Goal: Transaction & Acquisition: Purchase product/service

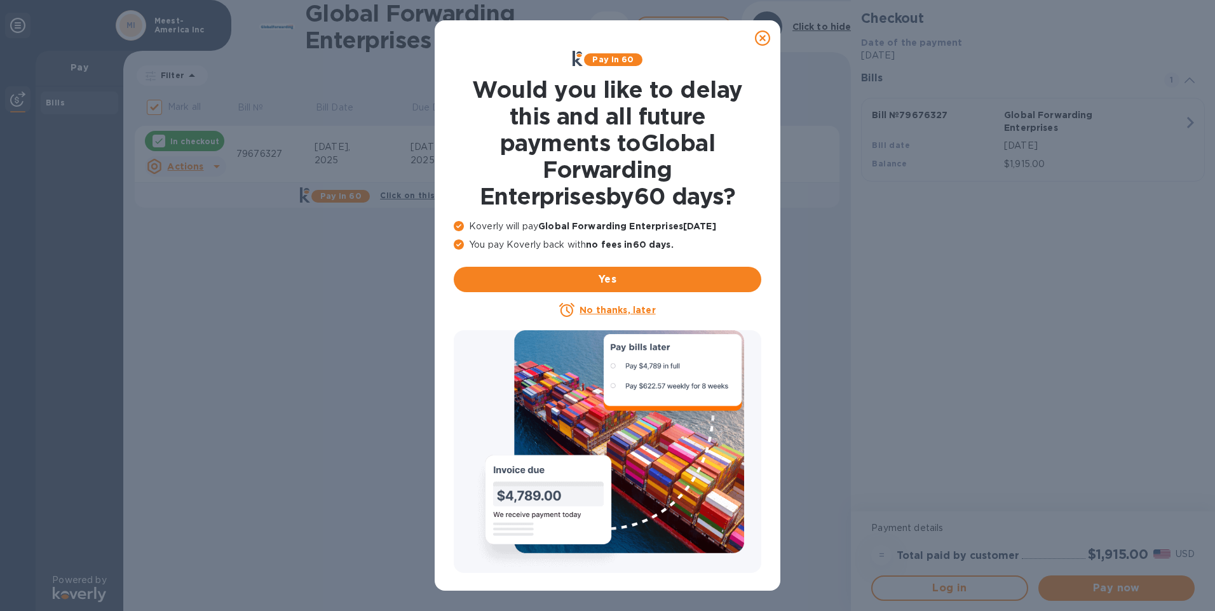
click at [761, 36] on icon at bounding box center [762, 38] width 15 height 15
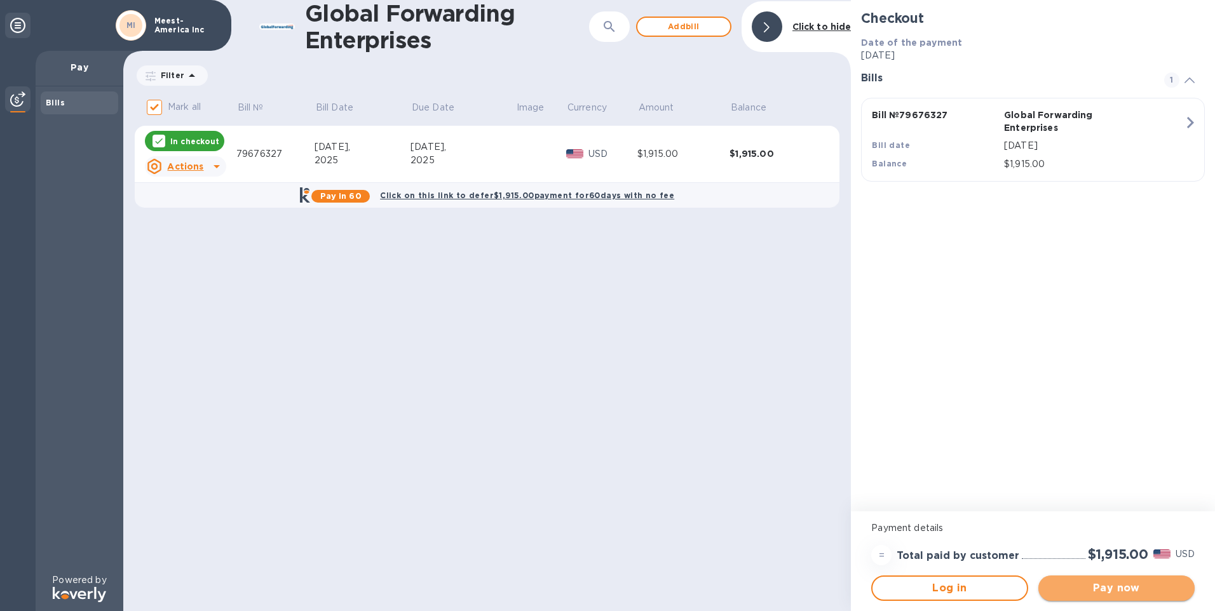
click at [1100, 583] on span "Pay now" at bounding box center [1117, 588] width 136 height 15
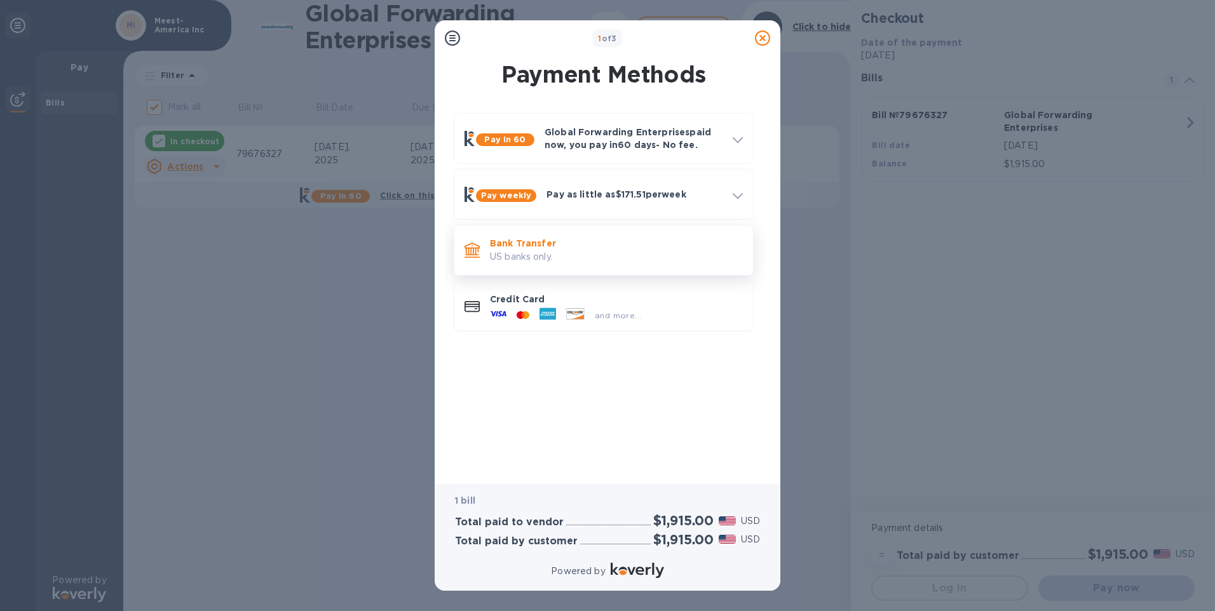
click at [515, 250] on p "US banks only." at bounding box center [616, 256] width 253 height 13
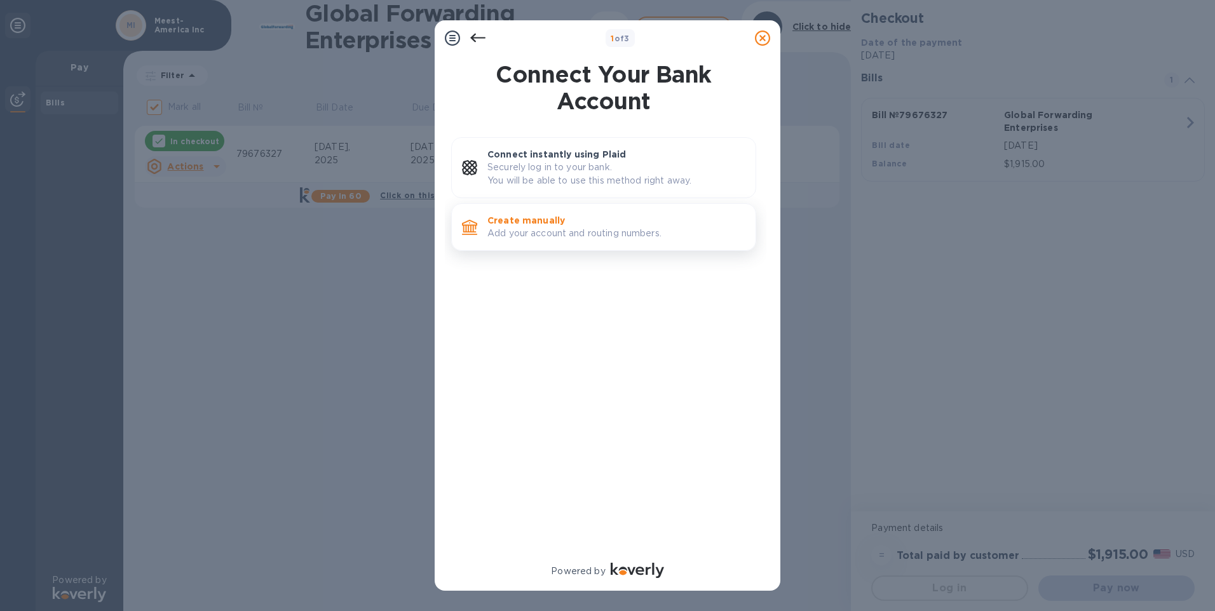
click at [563, 221] on p "Create manually" at bounding box center [617, 220] width 258 height 13
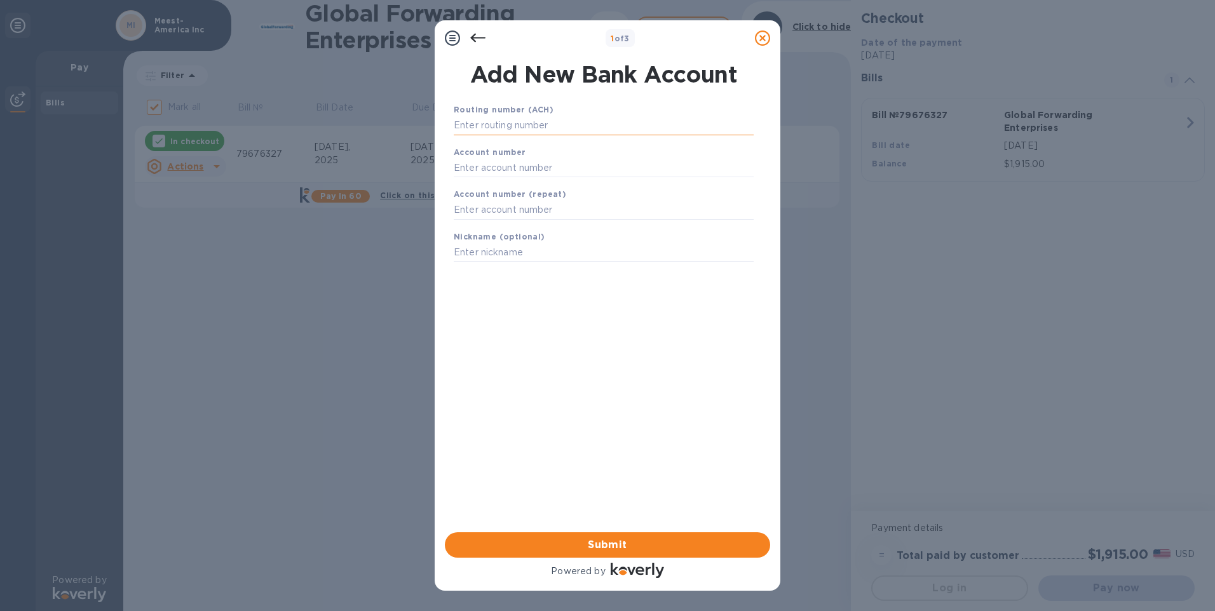
click at [488, 123] on input "text" at bounding box center [604, 125] width 300 height 19
paste input "21202337"
type input "021202337"
click at [528, 183] on input "text" at bounding box center [604, 183] width 300 height 19
click at [601, 377] on div "Routing number (ACH) [US_BANK_ROUTING_MICR] JPMORGAN CHASE BANK, NA Account num…" at bounding box center [603, 301] width 325 height 417
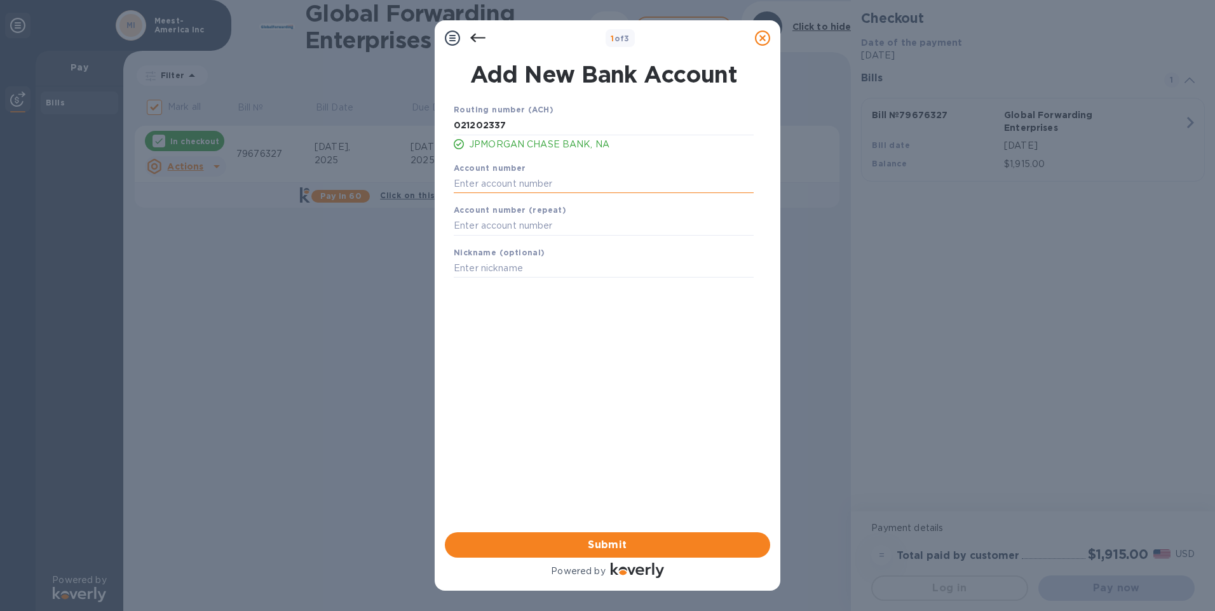
click at [506, 181] on input "text" at bounding box center [604, 183] width 300 height 19
type input "938335889"
type input "Meest-America"
click at [550, 341] on div "Routing number (ACH) [US_BANK_ROUTING_MICR] JPMORGAN CHASE BANK, NA Account num…" at bounding box center [603, 301] width 325 height 417
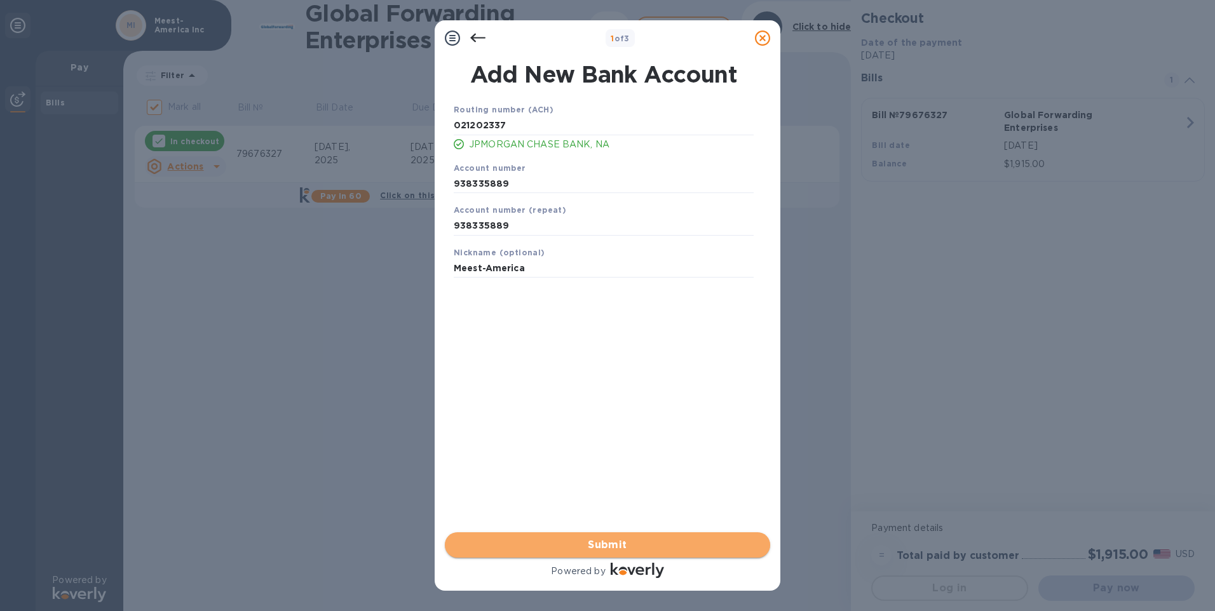
click at [517, 541] on span "Submit" at bounding box center [607, 545] width 305 height 15
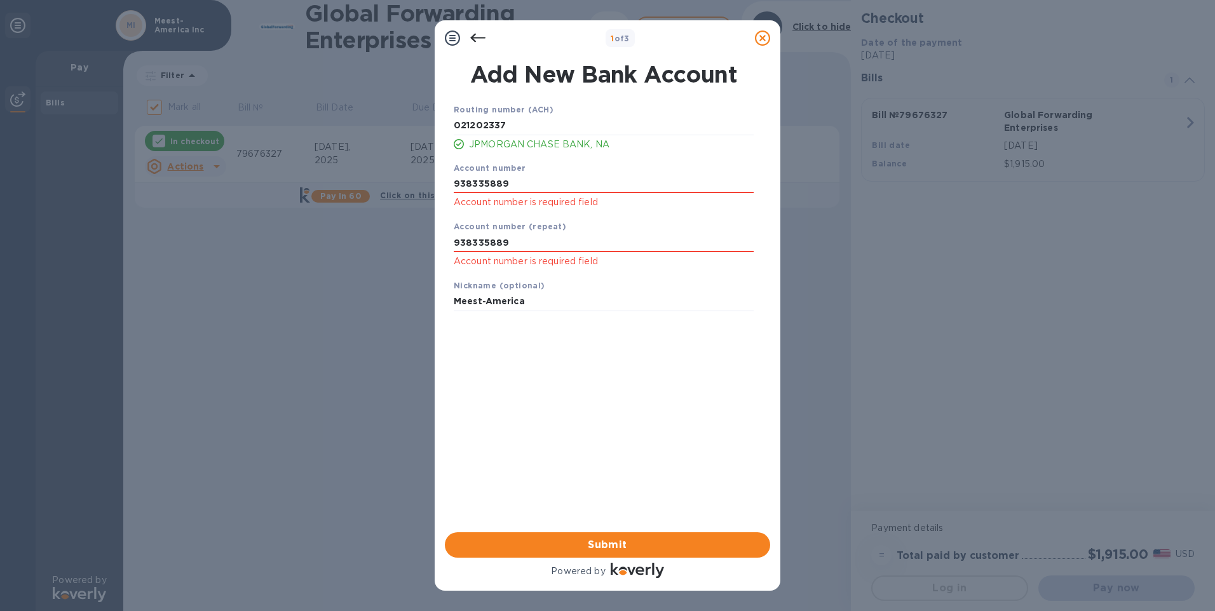
drag, startPoint x: 519, startPoint y: 184, endPoint x: 358, endPoint y: 183, distance: 160.8
click at [358, 183] on div "1 of 3 Add New Bank Account Routing number (ACH) [US_BANK_ROUTING_MICR] JPMORGA…" at bounding box center [607, 305] width 1215 height 611
drag, startPoint x: 517, startPoint y: 247, endPoint x: 428, endPoint y: 243, distance: 89.1
click at [428, 243] on div "1 of 3 Add New Bank Account Routing number (ACH) [US_BANK_ROUTING_MICR] JPMORGA…" at bounding box center [607, 305] width 1215 height 611
type input "938335889"
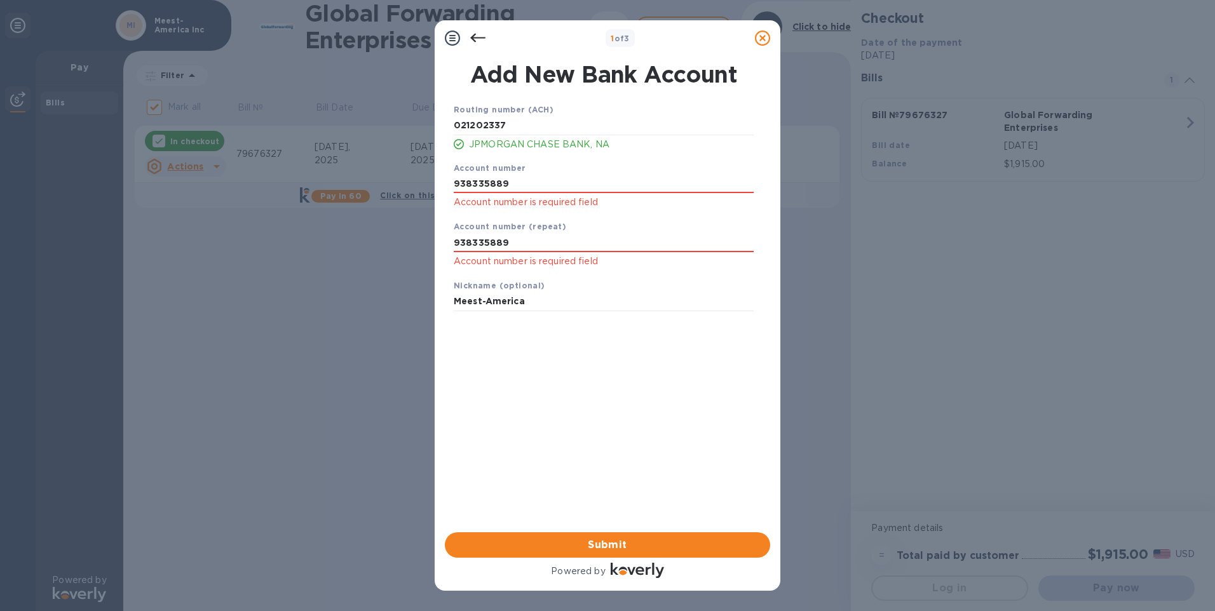
click at [510, 351] on div "Routing number (ACH) [US_BANK_ROUTING_MICR] JPMORGAN CHASE BANK, NA Account num…" at bounding box center [603, 301] width 325 height 417
click at [590, 348] on div "Routing number (ACH) [US_BANK_ROUTING_MICR] JPMORGAN CHASE BANK, NA Account num…" at bounding box center [603, 301] width 325 height 417
click at [557, 249] on input "938335889" at bounding box center [604, 242] width 300 height 19
click at [543, 181] on input "938335889" at bounding box center [604, 183] width 300 height 19
drag, startPoint x: 512, startPoint y: 186, endPoint x: 435, endPoint y: 186, distance: 76.3
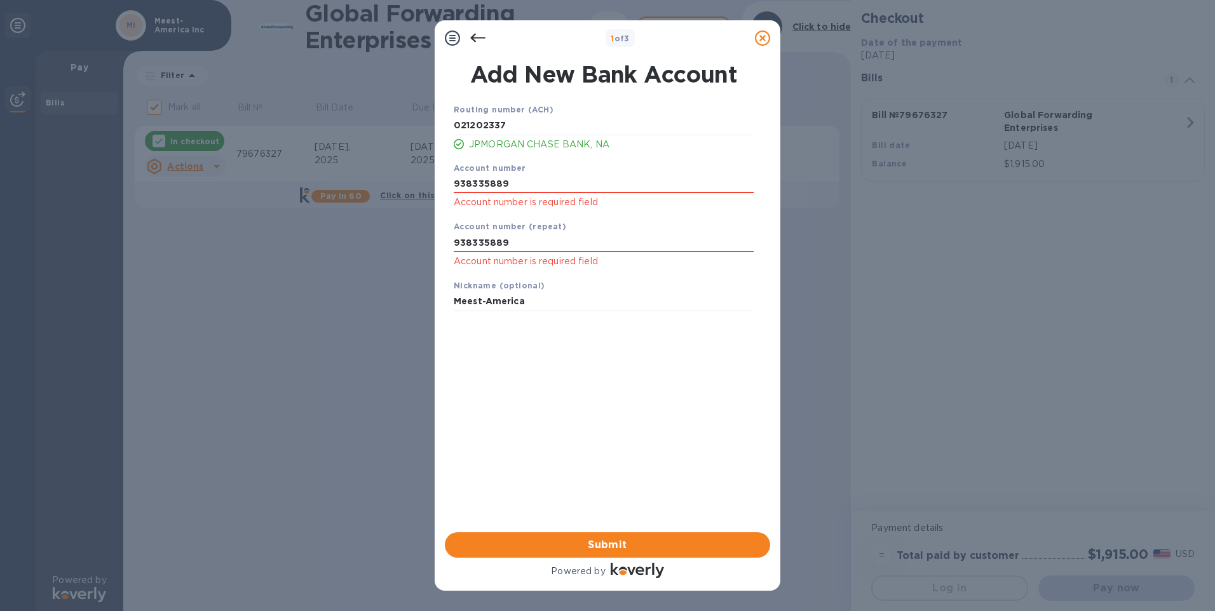
click at [435, 186] on div "Add New Bank Account Routing number (ACH) [US_BANK_ROUTING_MICR] JPMORGAN CHASE…" at bounding box center [608, 294] width 346 height 477
type input "938335889"
click at [578, 335] on div "Routing number (ACH) [US_BANK_ROUTING_MICR] JPMORGAN CHASE BANK, NA Account num…" at bounding box center [603, 301] width 325 height 417
click at [566, 454] on div "Routing number (ACH) [US_BANK_ROUTING_MICR] JPMORGAN CHASE BANK, NA Account num…" at bounding box center [603, 301] width 325 height 417
click at [541, 126] on input "021202337" at bounding box center [604, 125] width 300 height 19
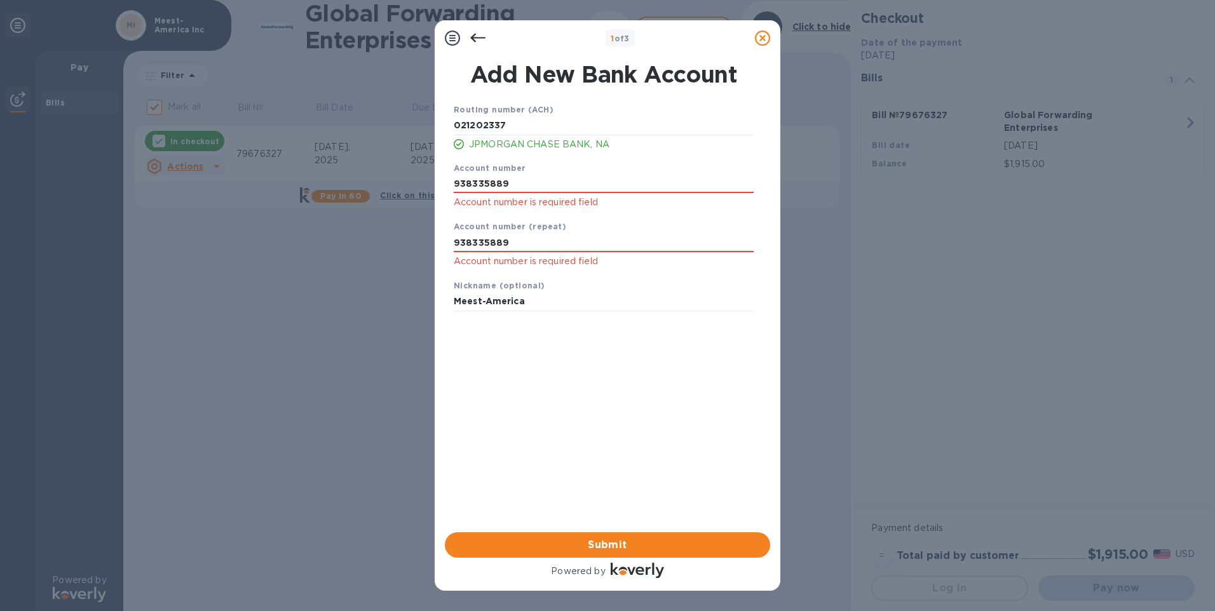
drag, startPoint x: 516, startPoint y: 182, endPoint x: 444, endPoint y: 184, distance: 72.5
click at [444, 184] on div "Add New Bank Account Routing number (ACH) [US_BANK_ROUTING_MICR] JPMORGAN CHASE…" at bounding box center [608, 294] width 346 height 477
click at [545, 380] on div "Routing number (ACH) [US_BANK_ROUTING_MICR] JPMORGAN CHASE BANK, NA Account num…" at bounding box center [603, 301] width 325 height 417
drag, startPoint x: 507, startPoint y: 243, endPoint x: 454, endPoint y: 243, distance: 52.8
click at [454, 243] on input "938335889" at bounding box center [604, 242] width 300 height 19
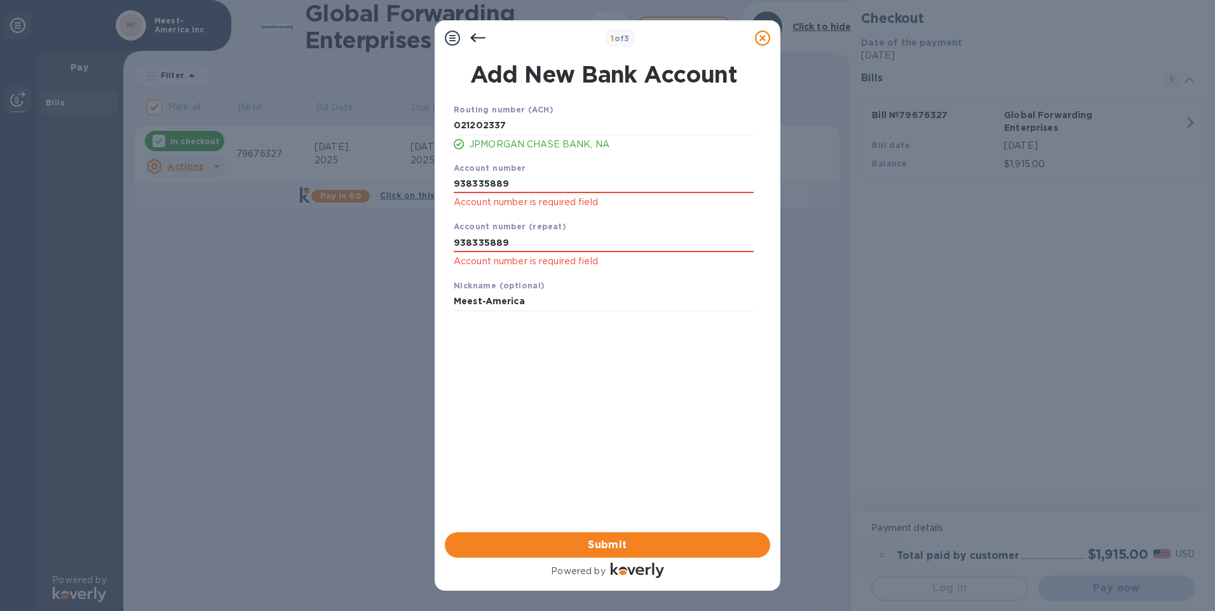
click at [524, 419] on div "Routing number (ACH) [US_BANK_ROUTING_MICR] JPMORGAN CHASE BANK, NA Account num…" at bounding box center [603, 301] width 325 height 417
drag, startPoint x: 584, startPoint y: 542, endPoint x: 575, endPoint y: 535, distance: 11.7
click at [583, 542] on span "Submit" at bounding box center [607, 545] width 305 height 15
